Goal: Task Accomplishment & Management: Manage account settings

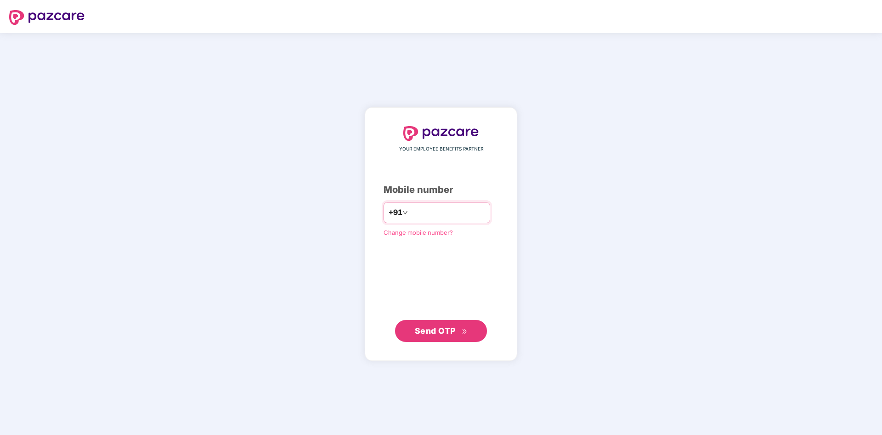
click at [420, 212] on input "number" at bounding box center [447, 212] width 75 height 15
type input "**********"
click at [428, 340] on div "**********" at bounding box center [441, 234] width 153 height 254
click at [428, 333] on span "Send OTP" at bounding box center [435, 330] width 41 height 10
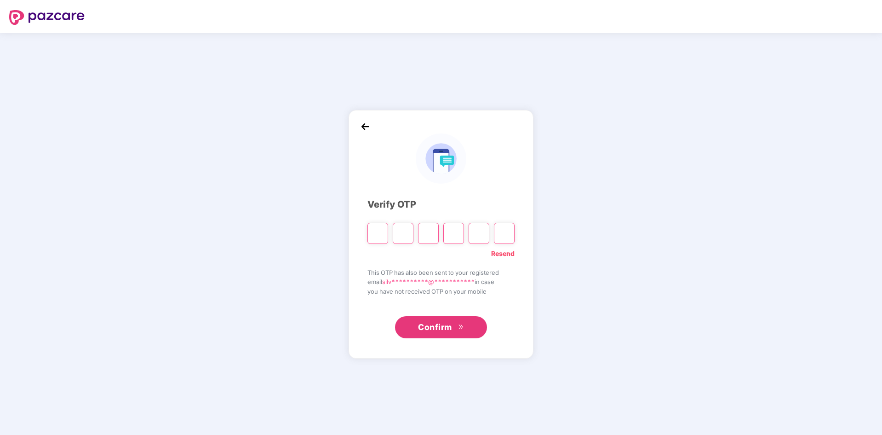
type input "*"
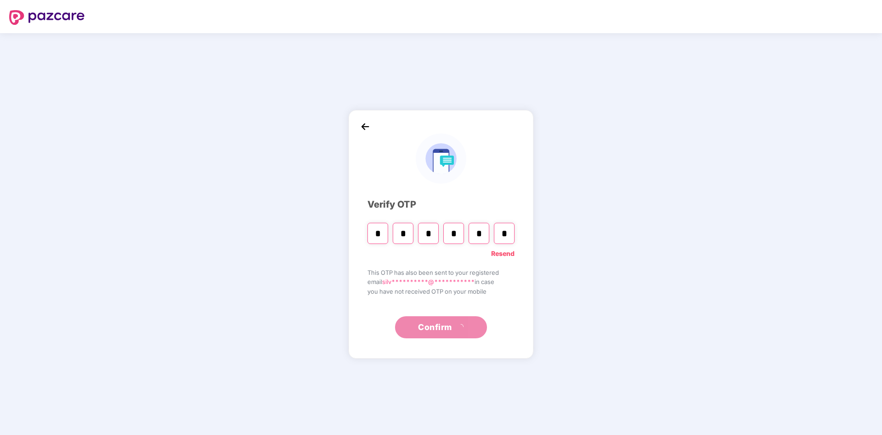
type input "*"
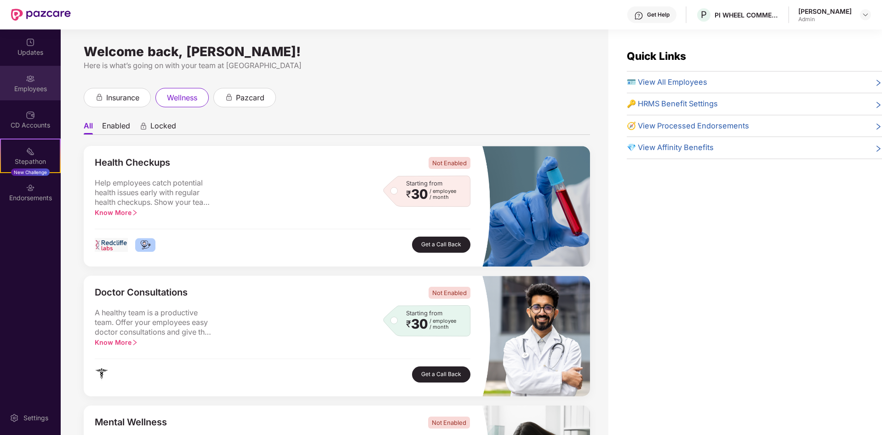
click at [25, 85] on div "Employees" at bounding box center [30, 88] width 61 height 9
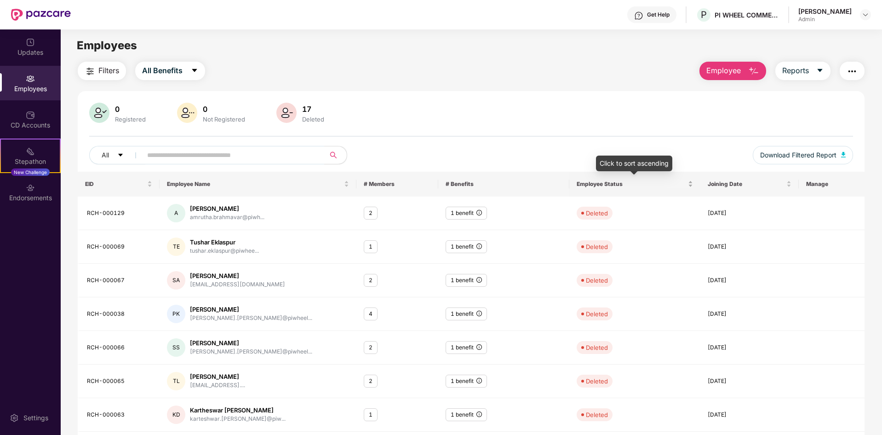
click at [612, 183] on span "Employee Status" at bounding box center [631, 183] width 109 height 7
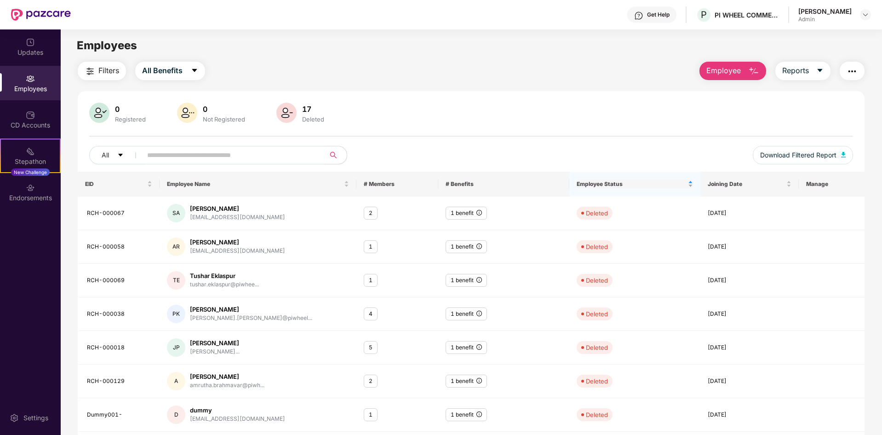
click at [693, 181] on div "Employee Status" at bounding box center [635, 183] width 116 height 9
click at [23, 81] on div "Employees" at bounding box center [30, 83] width 61 height 34
click at [26, 84] on div "Employees" at bounding box center [30, 88] width 61 height 9
click at [29, 51] on div "Updates" at bounding box center [30, 52] width 61 height 9
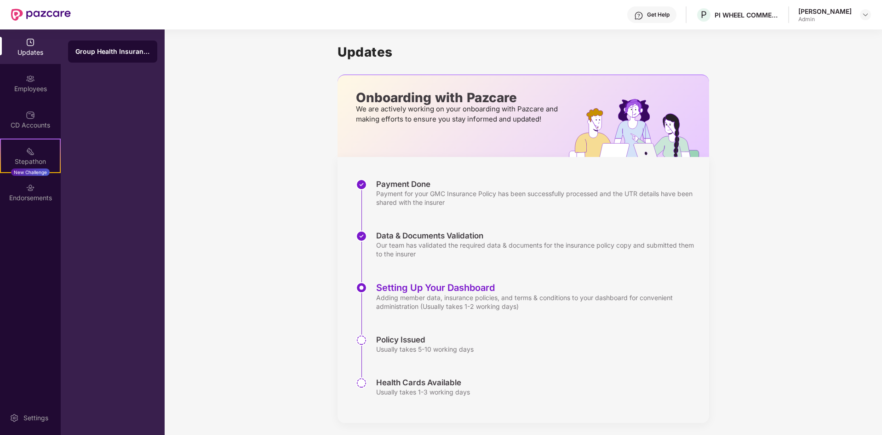
click at [29, 51] on div "Updates" at bounding box center [30, 52] width 61 height 9
click at [34, 69] on div "Employees" at bounding box center [30, 83] width 61 height 34
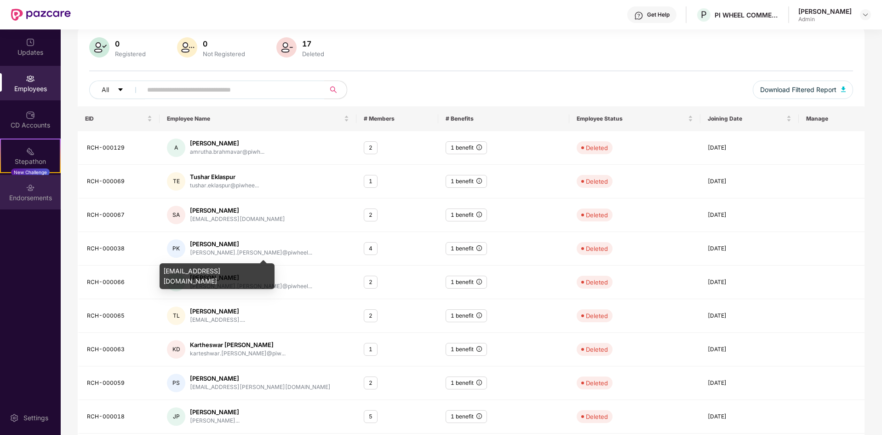
scroll to position [131, 0]
